Goal: Find contact information: Find contact information

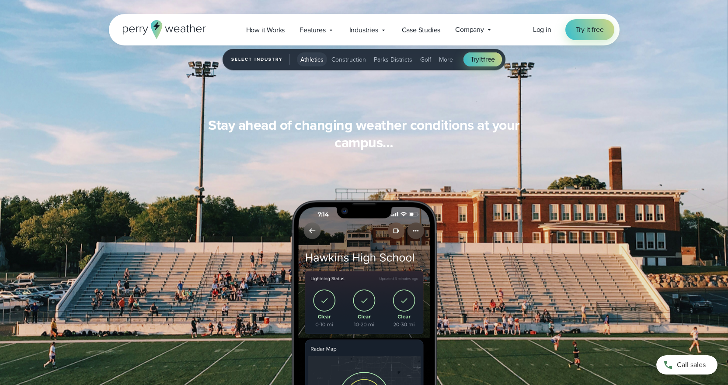
scroll to position [813, 0]
click at [489, 28] on icon at bounding box center [488, 29] width 7 height 7
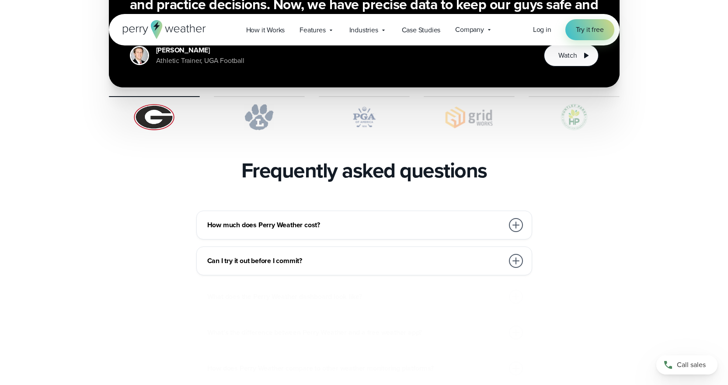
scroll to position [1835, 0]
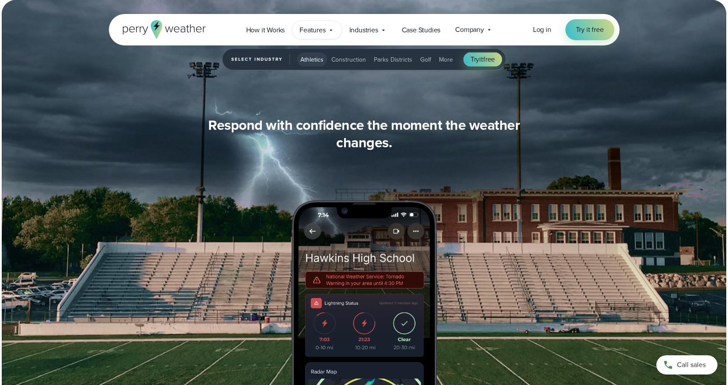
scroll to position [1101, 0]
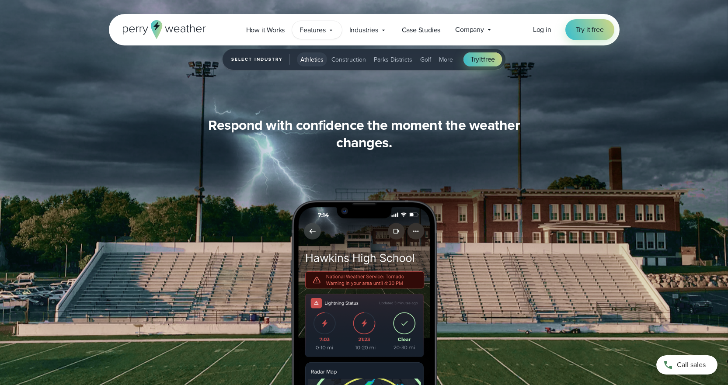
click at [333, 29] on icon at bounding box center [330, 30] width 7 height 7
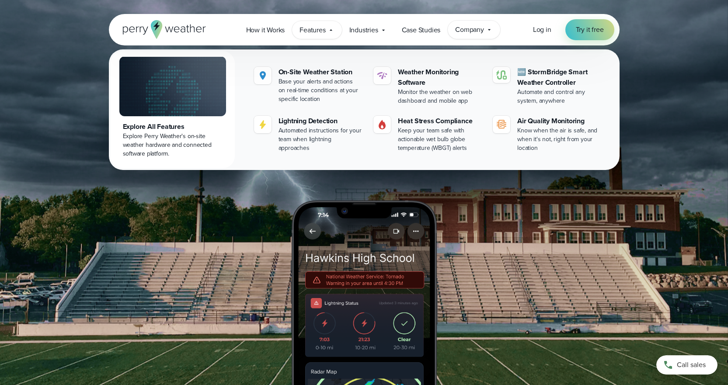
click at [489, 29] on icon at bounding box center [489, 29] width 3 height 1
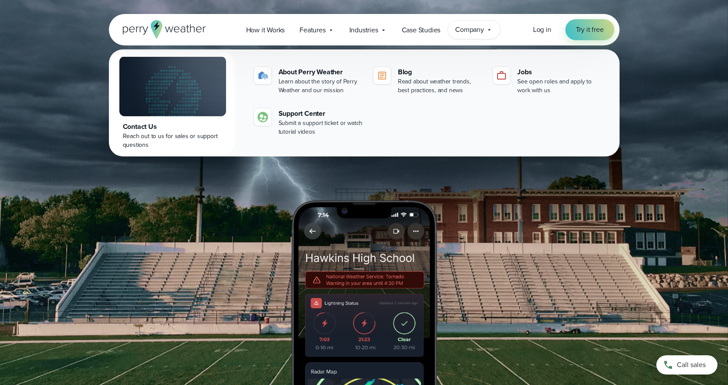
click at [491, 29] on icon at bounding box center [488, 29] width 7 height 7
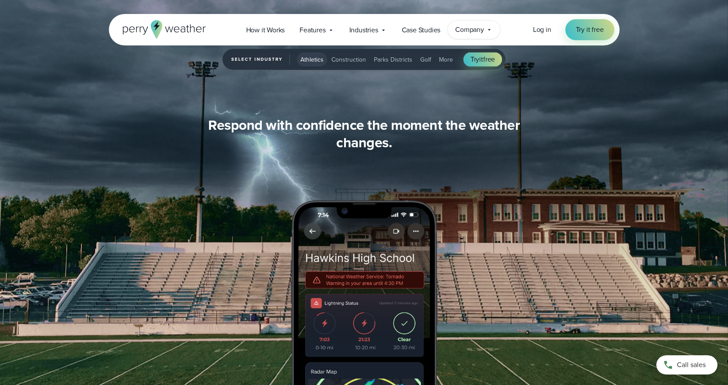
click at [491, 29] on icon at bounding box center [488, 29] width 7 height 7
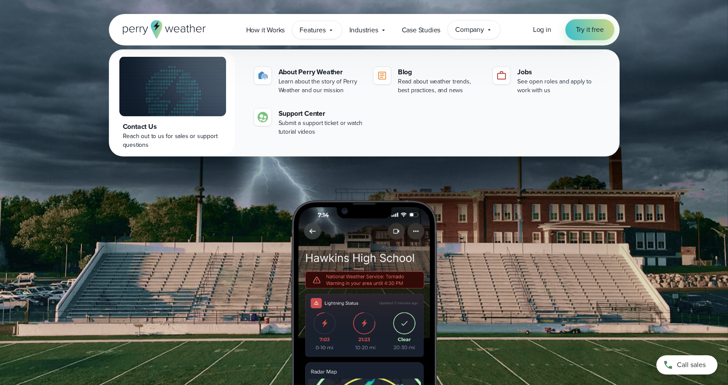
click at [328, 31] on icon at bounding box center [330, 30] width 7 height 7
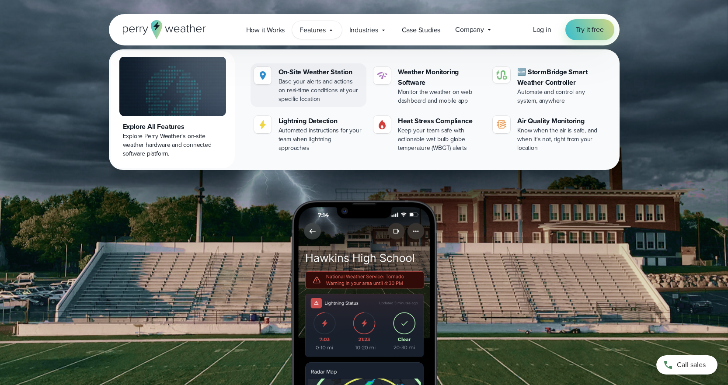
click at [322, 88] on div "Base your alerts and actions on real-time conditions at your specific location" at bounding box center [320, 90] width 84 height 26
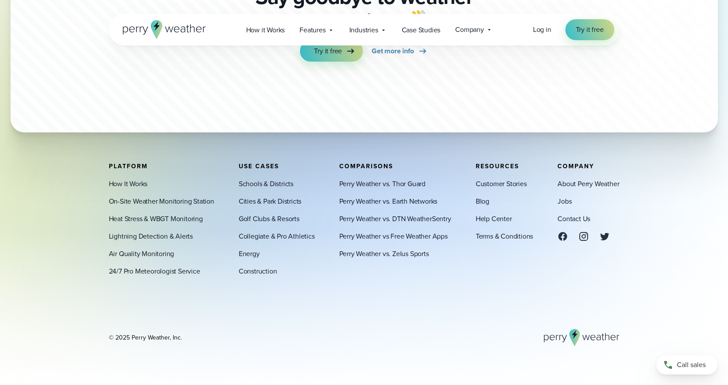
scroll to position [2701, 0]
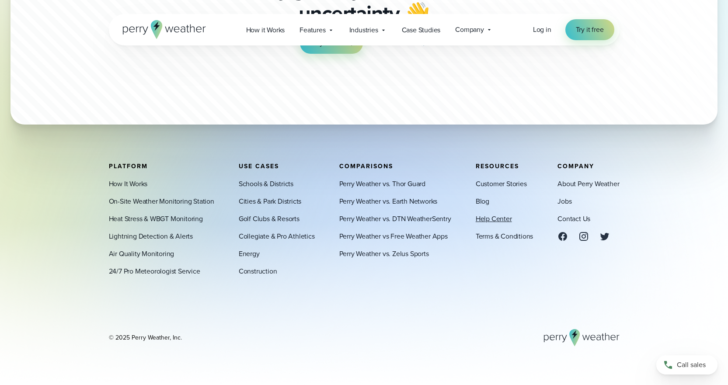
click at [484, 216] on link "Help Center" at bounding box center [493, 219] width 36 height 10
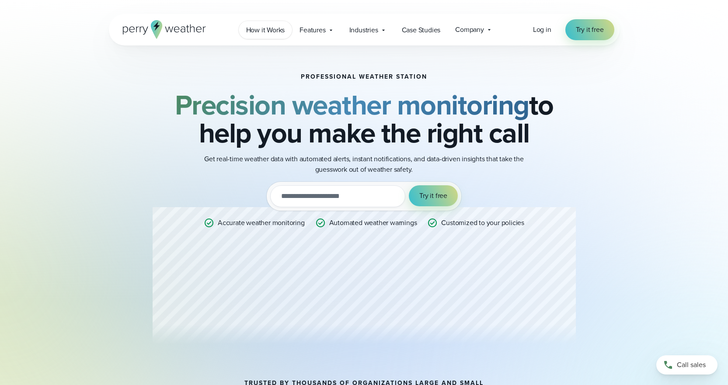
click at [267, 34] on span "How it Works" at bounding box center [265, 30] width 39 height 10
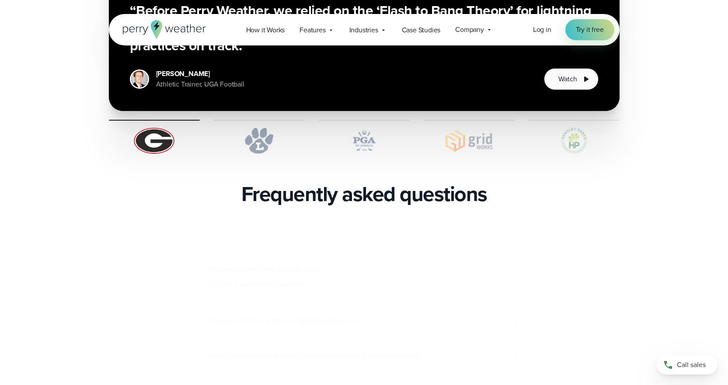
scroll to position [1792, 0]
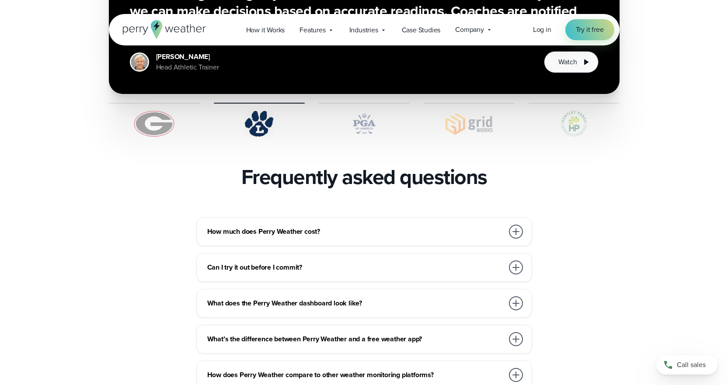
click at [521, 225] on div at bounding box center [516, 232] width 14 height 14
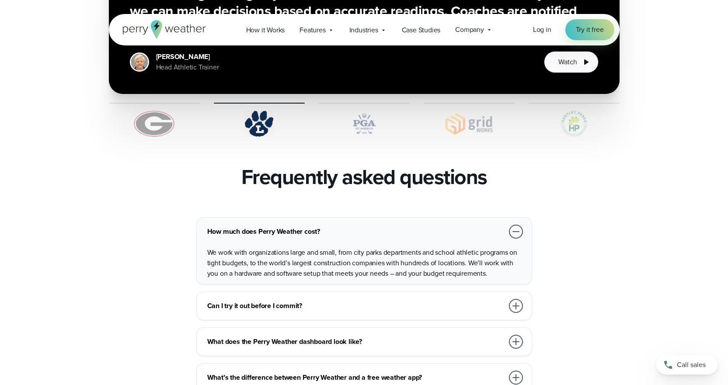
click at [521, 225] on div at bounding box center [516, 232] width 14 height 14
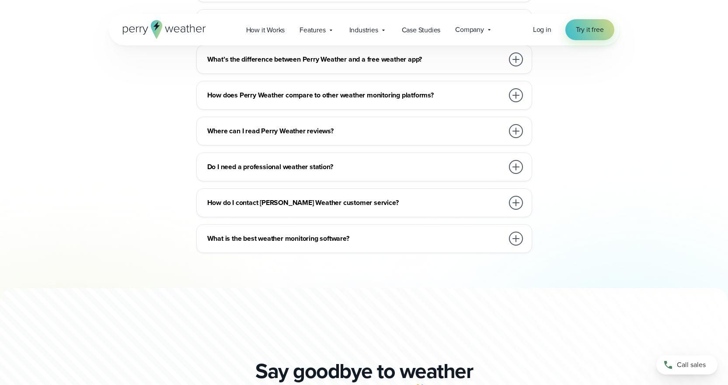
scroll to position [2098, 0]
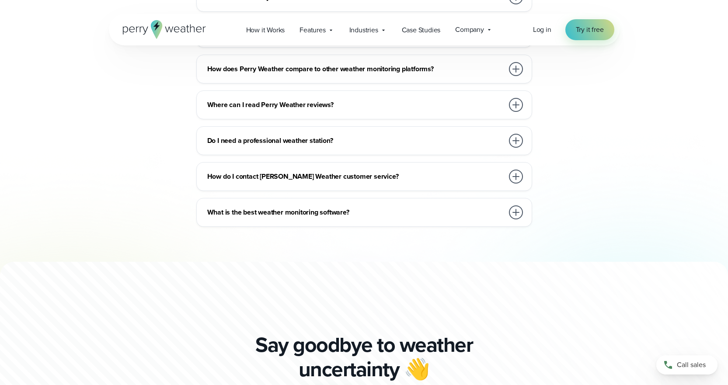
click at [477, 168] on div "How do I contact Perry Weather customer service?" at bounding box center [365, 176] width 317 height 17
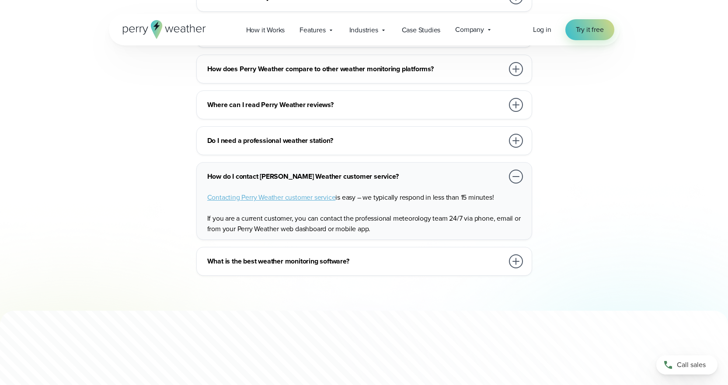
click at [301, 192] on span "Contacting Perry Weather customer service" at bounding box center [271, 197] width 128 height 10
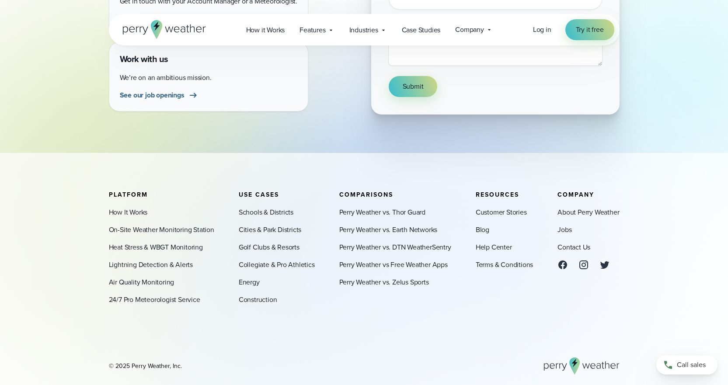
scroll to position [306, 0]
click at [157, 90] on span "See our job openings" at bounding box center [152, 94] width 65 height 10
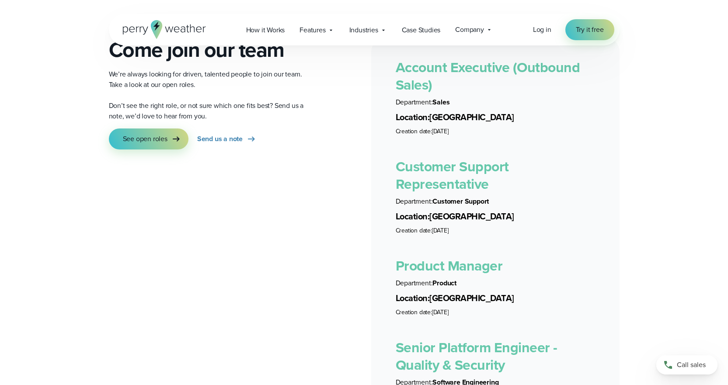
scroll to position [1573, 0]
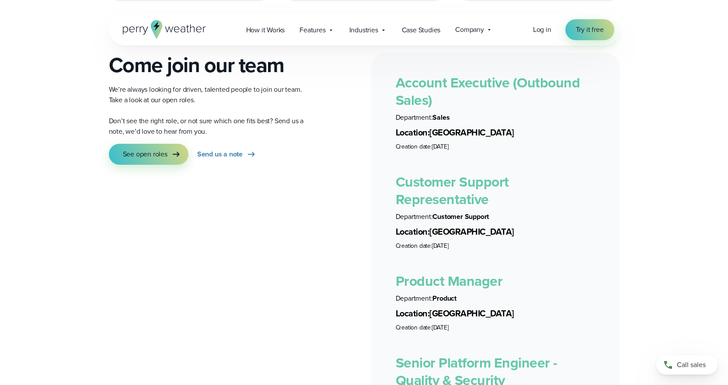
click at [475, 175] on link "Customer Support Representative" at bounding box center [451, 190] width 113 height 38
